Goal: Complete application form

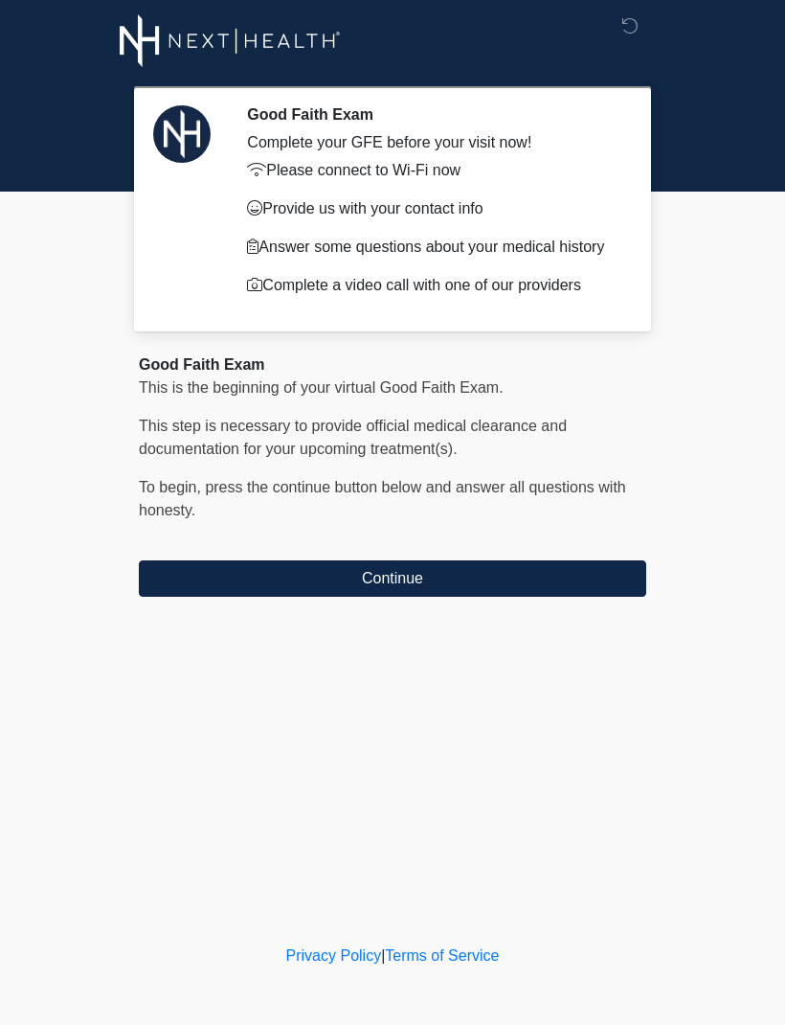
click at [436, 597] on button "Continue" at bounding box center [393, 578] width 508 height 36
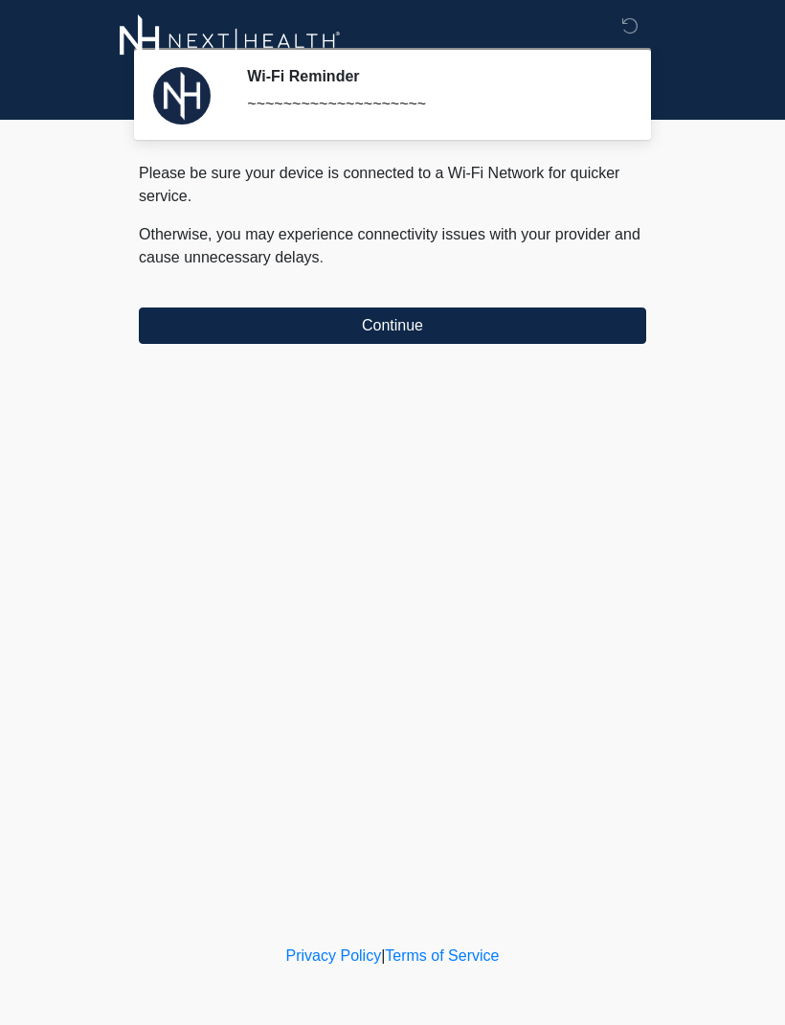
click at [197, 321] on button "Continue" at bounding box center [393, 325] width 508 height 36
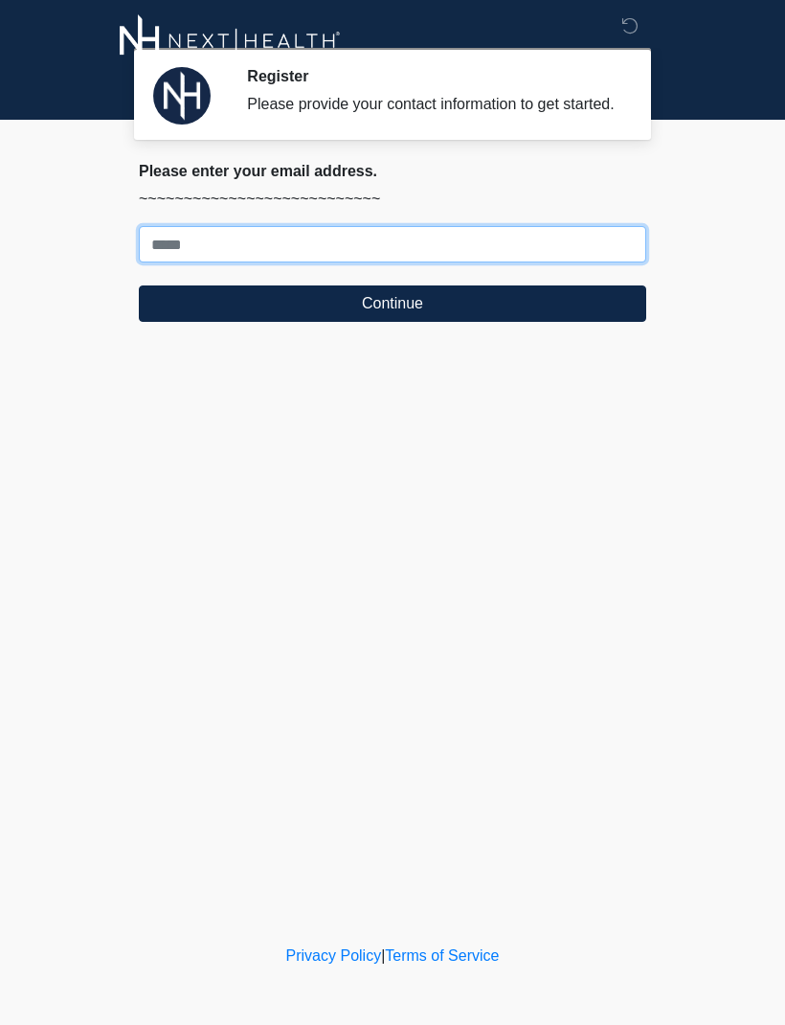
click at [183, 261] on input "Where should we email your treatment plan?" at bounding box center [393, 244] width 508 height 36
type input "**********"
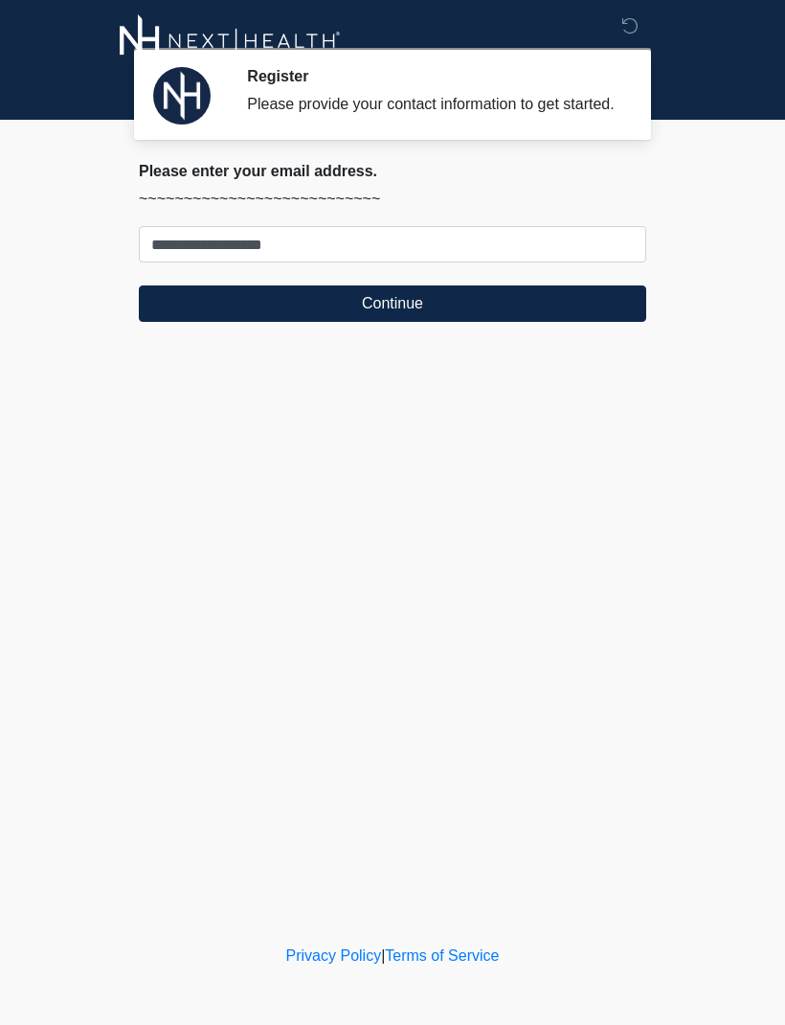
click at [463, 322] on button "Continue" at bounding box center [393, 303] width 508 height 36
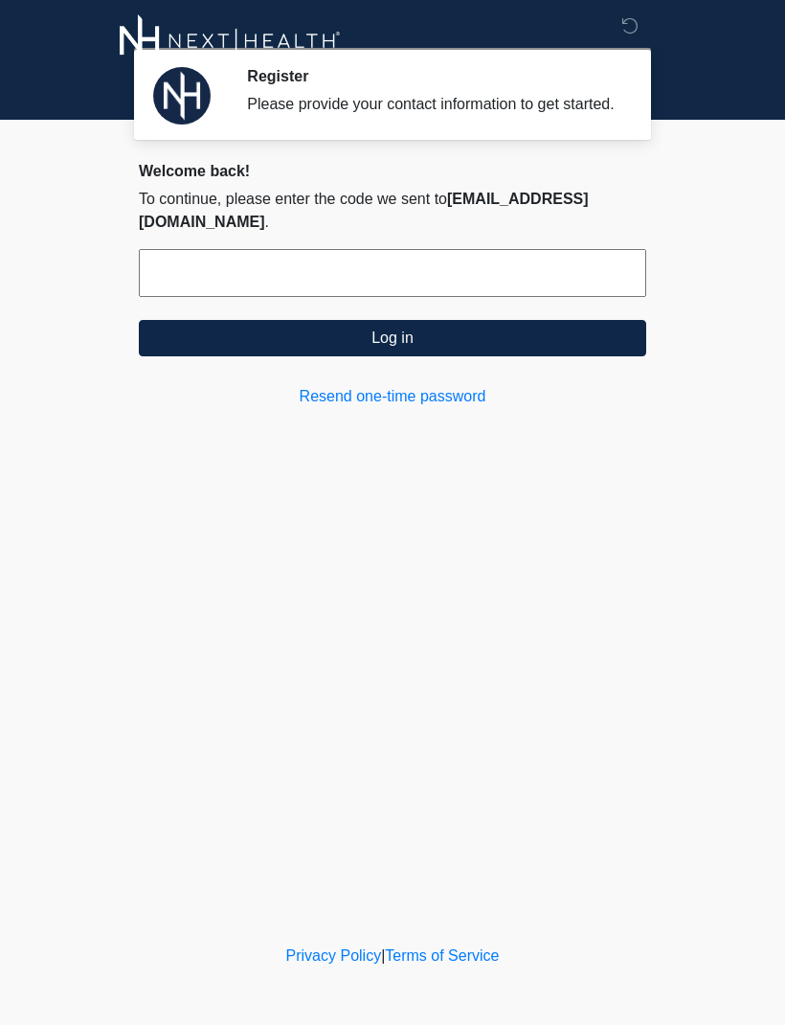
click at [583, 263] on input "text" at bounding box center [393, 273] width 508 height 48
type input "******"
click at [591, 338] on button "Log in" at bounding box center [393, 338] width 508 height 36
click at [569, 320] on button "Log in" at bounding box center [393, 338] width 508 height 36
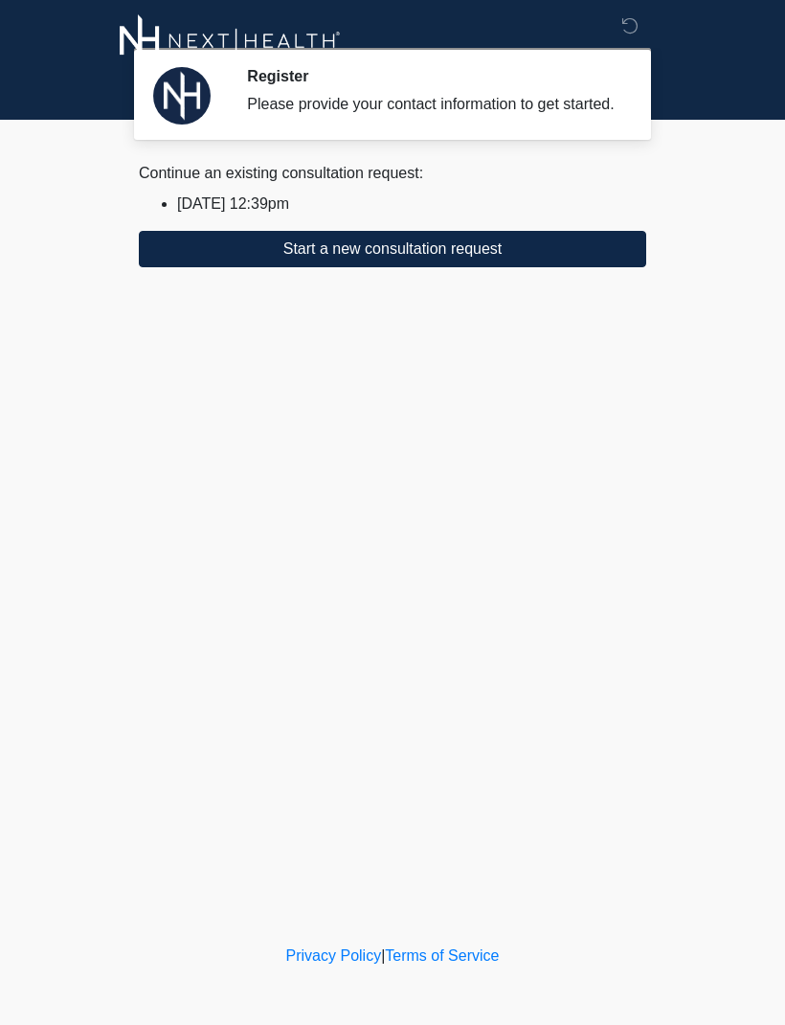
click at [263, 215] on li "[DATE] 12:39pm" at bounding box center [411, 204] width 469 height 23
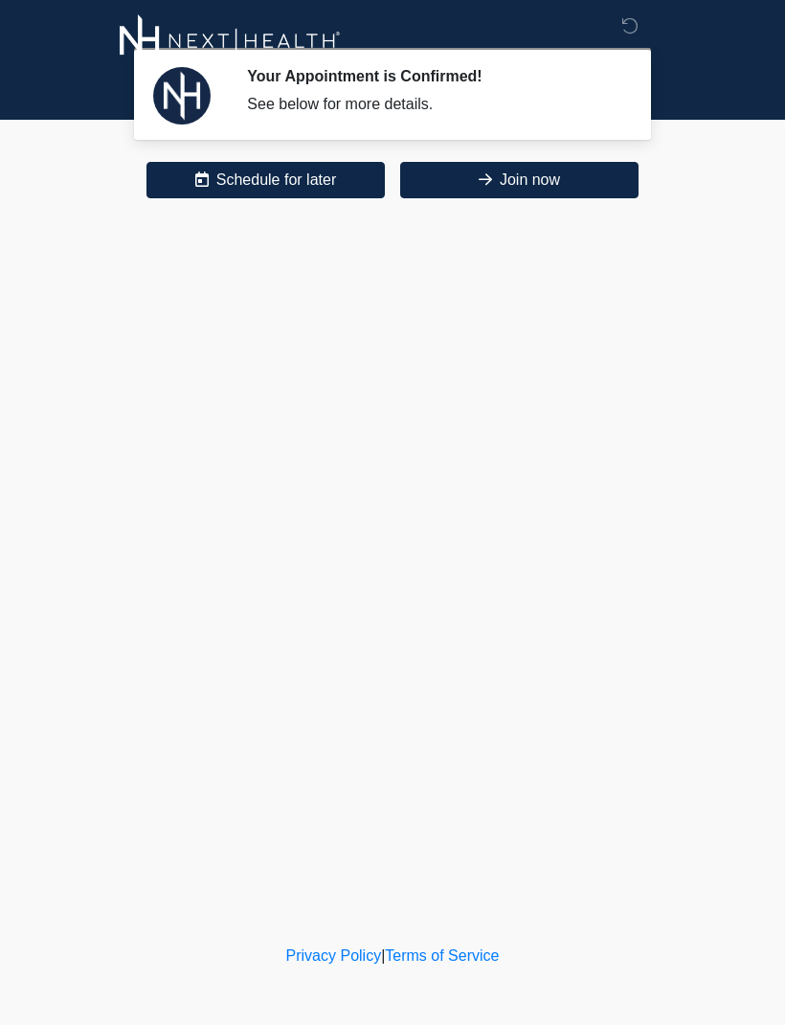
click at [528, 190] on button "Join now" at bounding box center [519, 180] width 238 height 36
